Goal: Task Accomplishment & Management: Complete application form

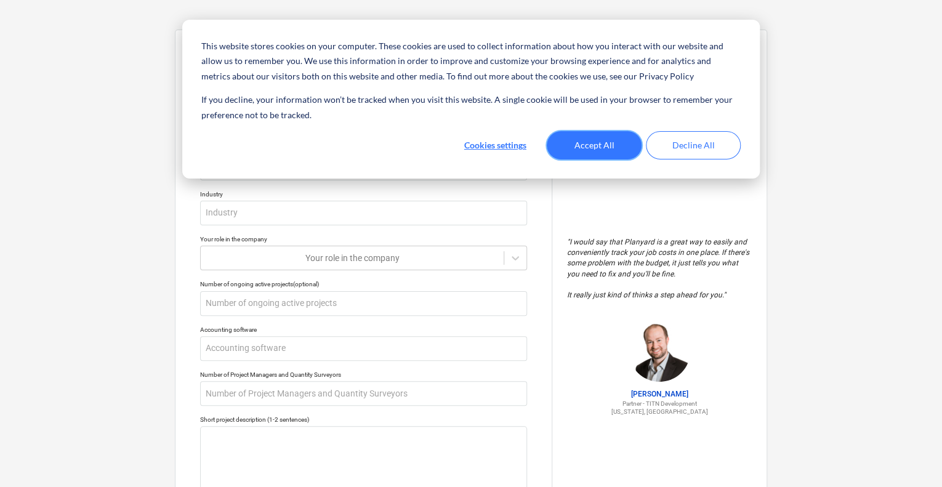
click at [598, 142] on button "Accept All" at bounding box center [594, 145] width 95 height 28
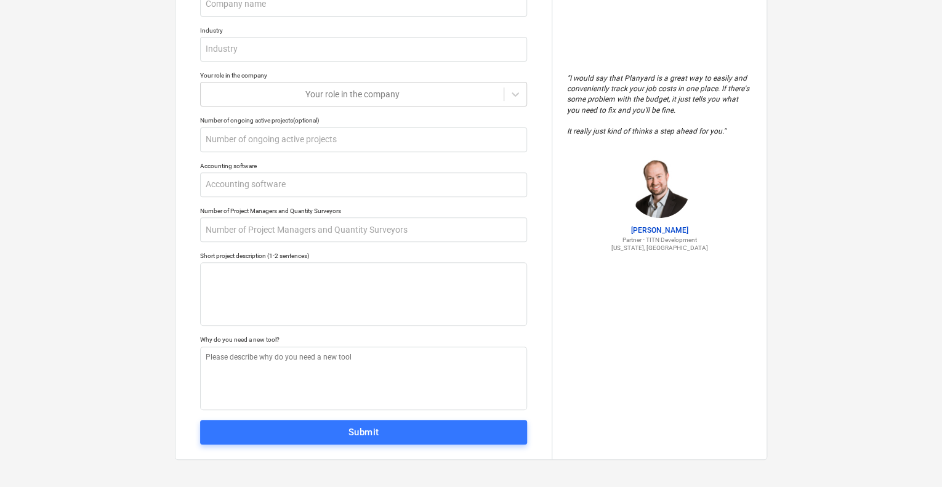
scroll to position [165, 0]
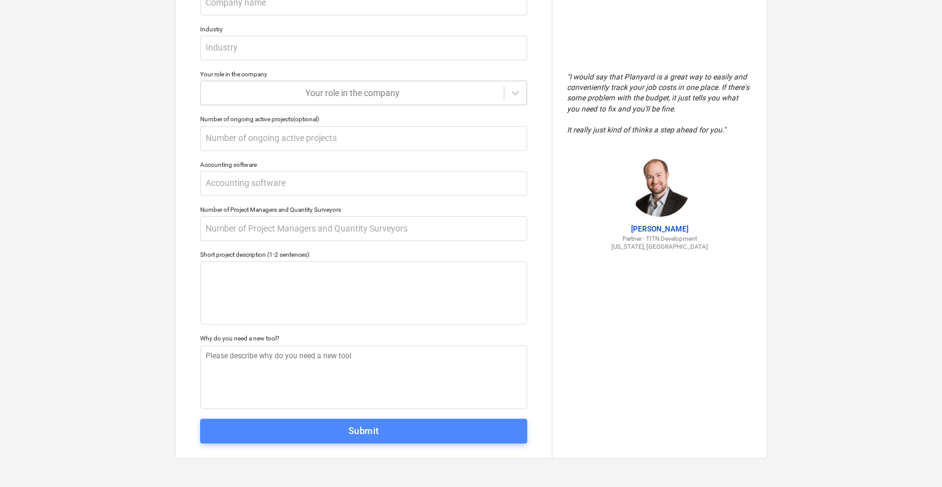
click at [366, 433] on div "Submit" at bounding box center [364, 431] width 31 height 16
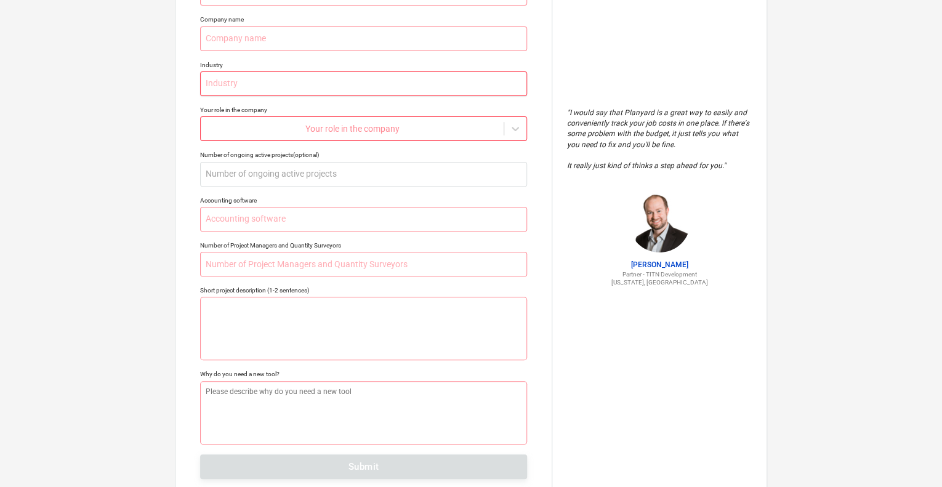
scroll to position [0, 0]
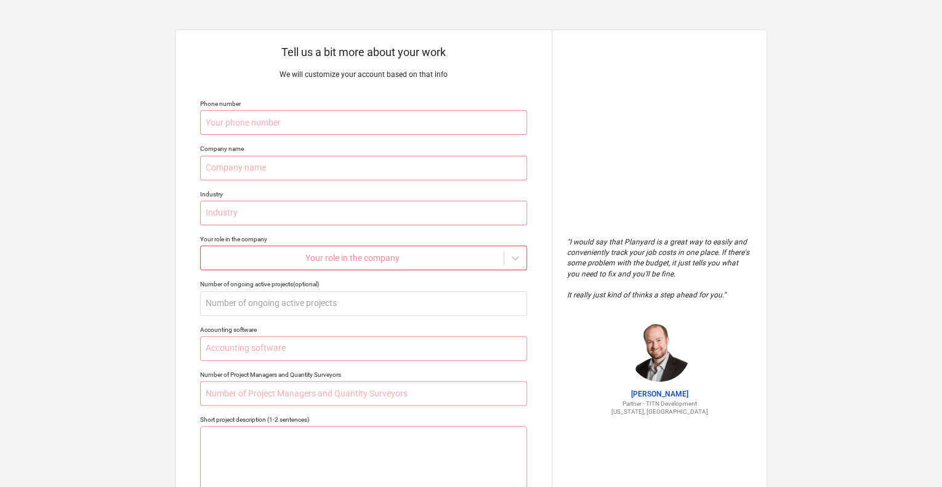
click at [322, 276] on div "Tell us a bit more about your work We will customize your account based on that…" at bounding box center [364, 326] width 376 height 593
click at [306, 148] on div "Company name" at bounding box center [363, 149] width 327 height 8
click at [315, 122] on input "text" at bounding box center [363, 122] width 327 height 25
type textarea "x"
click at [752, 184] on div "" I would say that Planyard is a great way to easily and conveniently track you…" at bounding box center [659, 326] width 215 height 593
